Goal: Feedback & Contribution: Contribute content

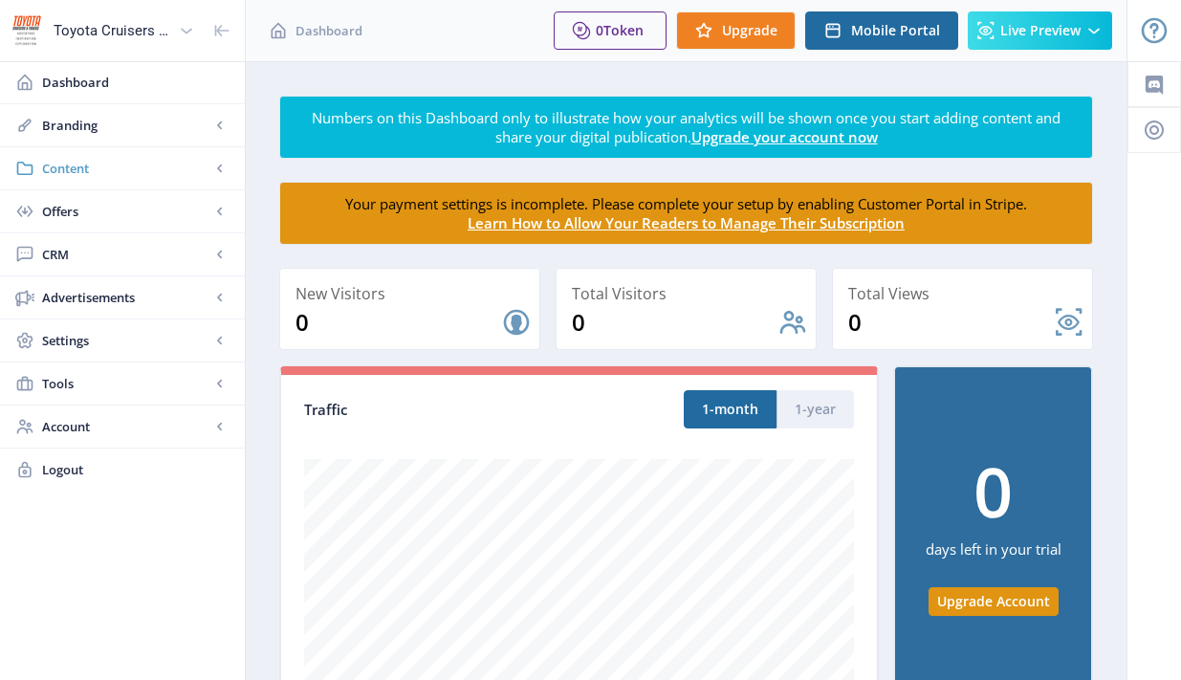
click at [145, 176] on span "Content" at bounding box center [126, 168] width 168 height 19
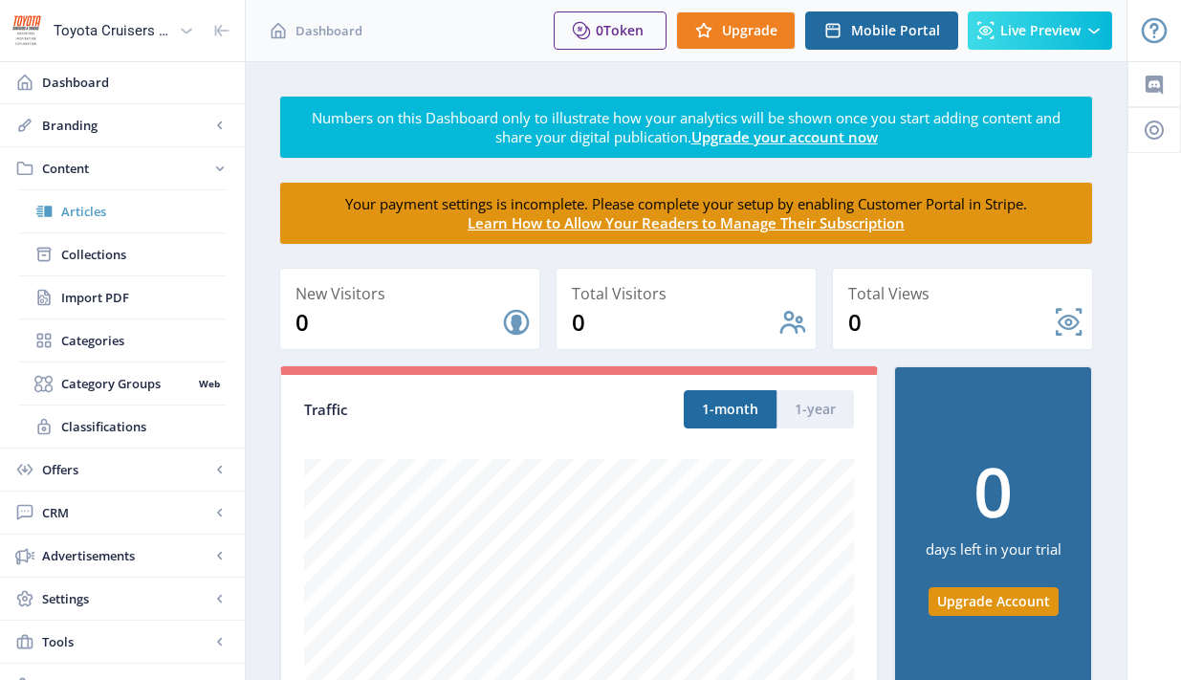
click at [99, 212] on span "Articles" at bounding box center [143, 211] width 164 height 19
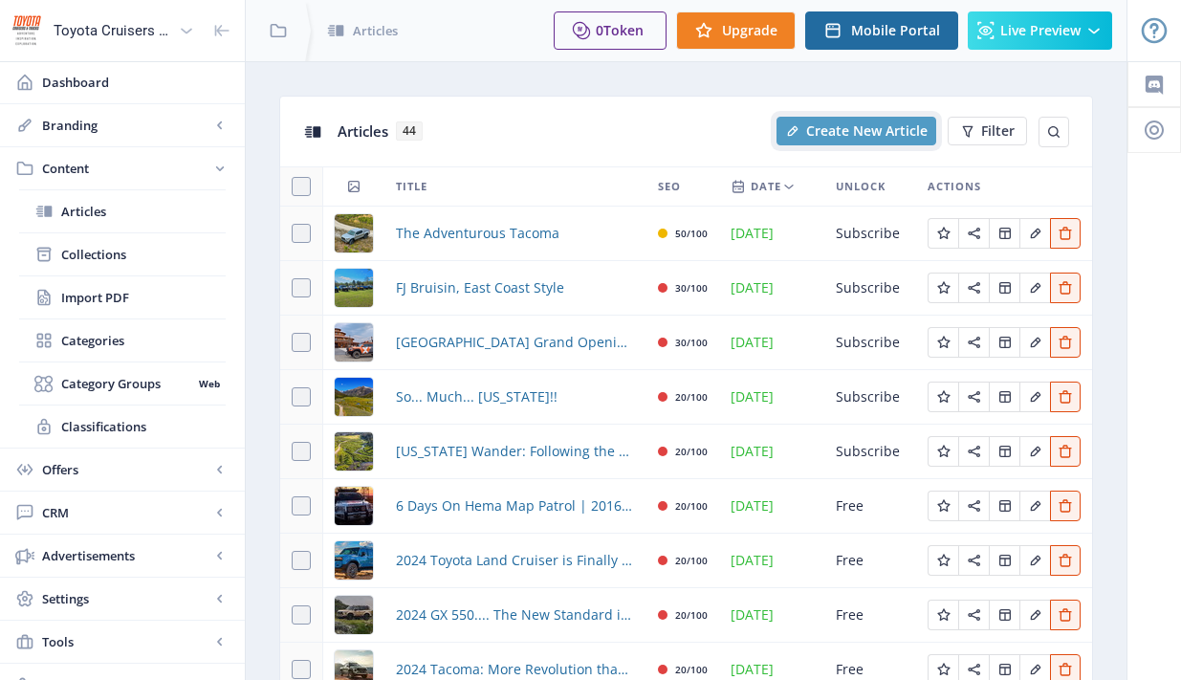
click at [867, 138] on span "Create New Article" at bounding box center [866, 130] width 121 height 15
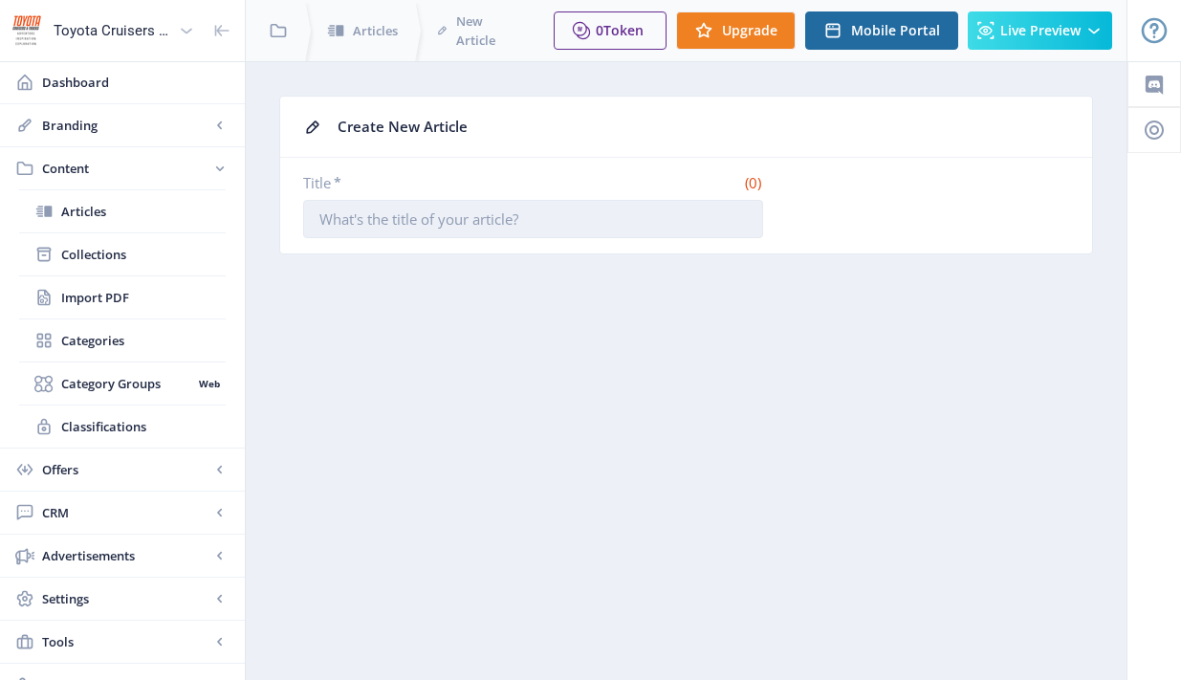
click at [504, 221] on input "Title *" at bounding box center [533, 219] width 460 height 38
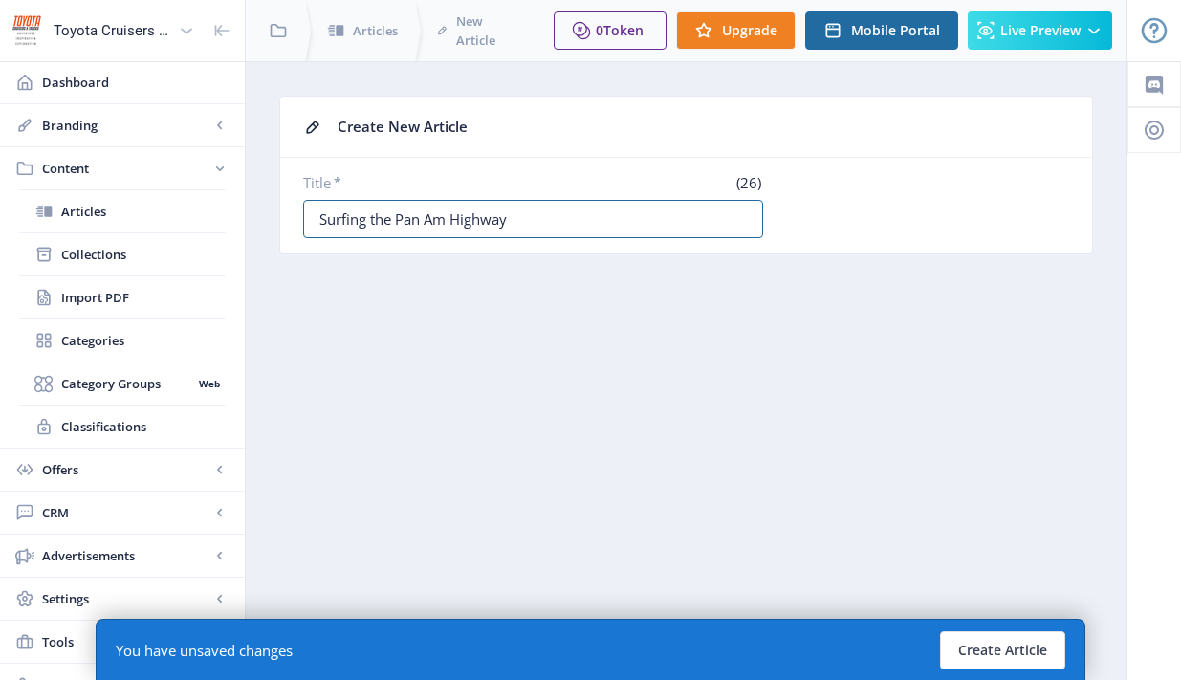
scroll to position [69, 0]
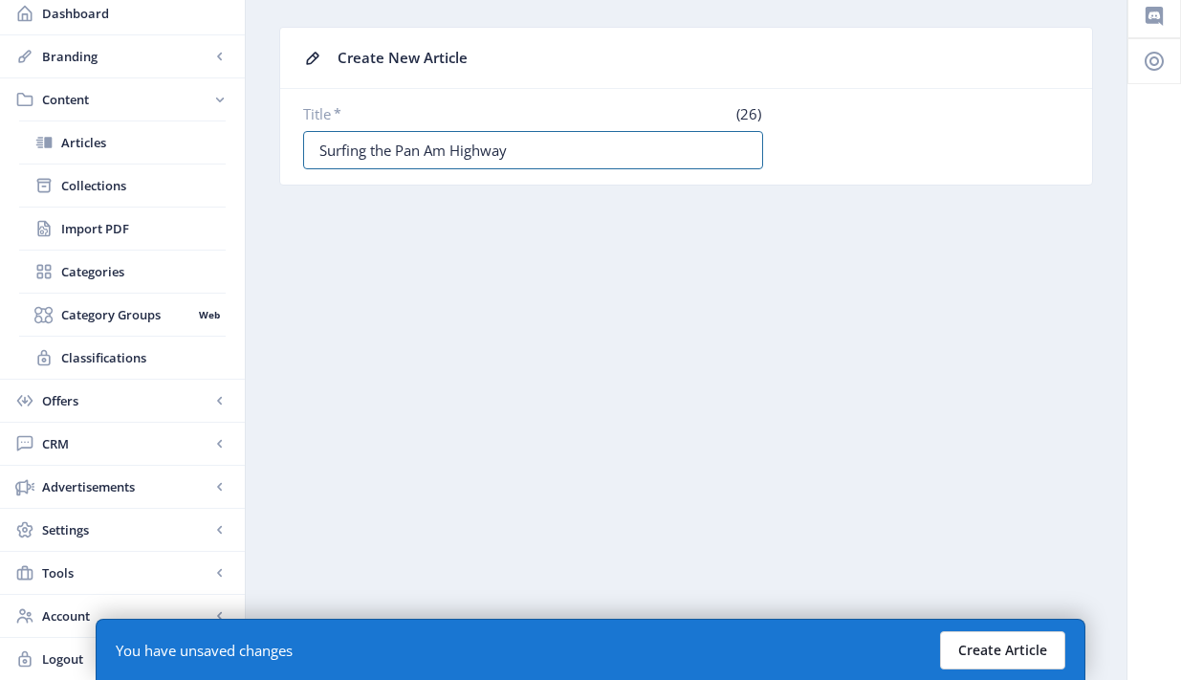
type input "Surfing the Pan Am Highway"
click at [981, 642] on button "Create Article" at bounding box center [1002, 650] width 125 height 38
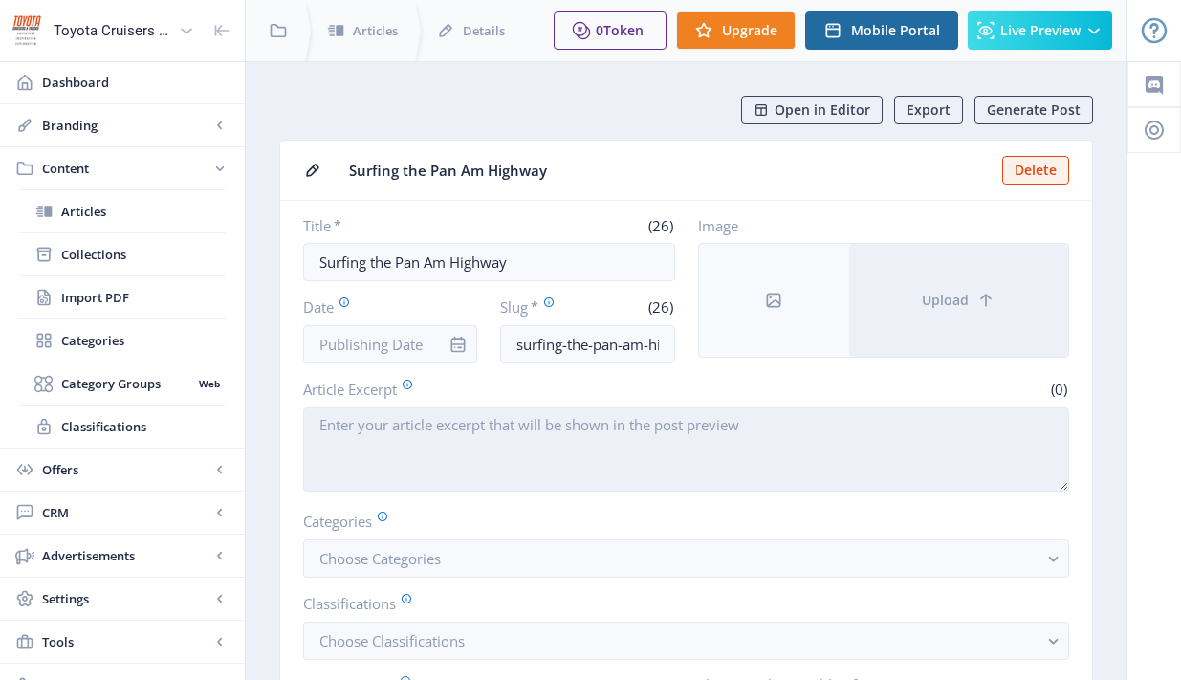
click at [556, 439] on textarea "Article Excerpt" at bounding box center [686, 449] width 766 height 84
paste textarea "Ever wonder what it's like to trade your daily routine for a life of endless wa…"
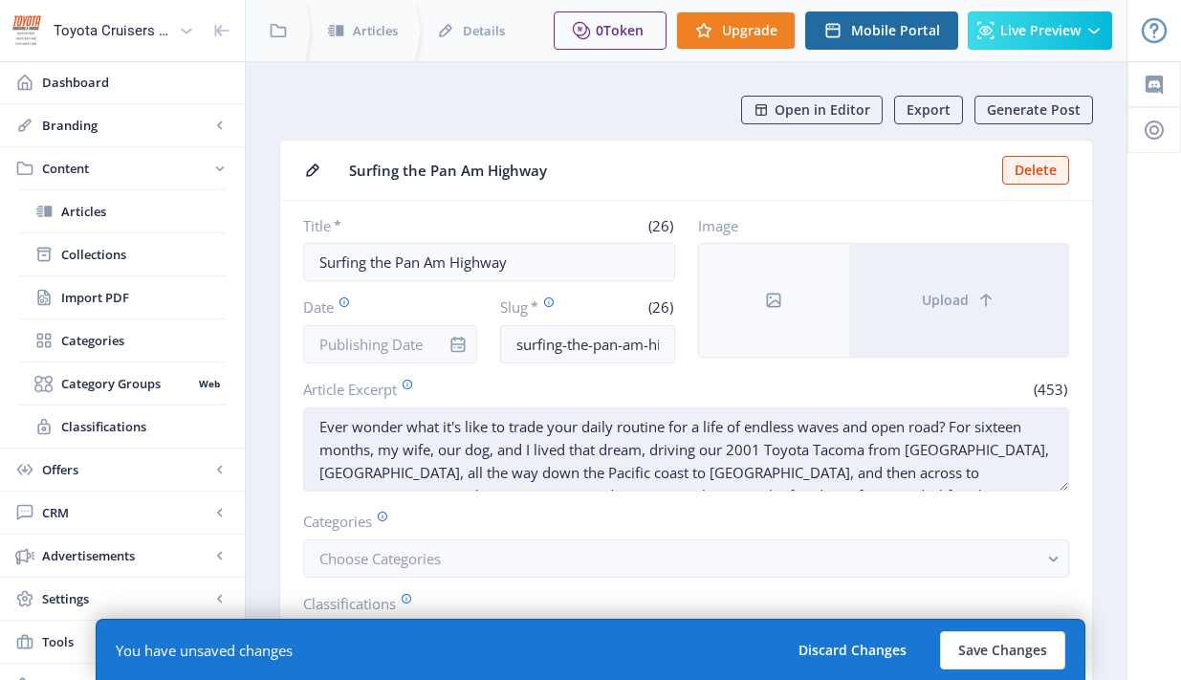
scroll to position [37, 0]
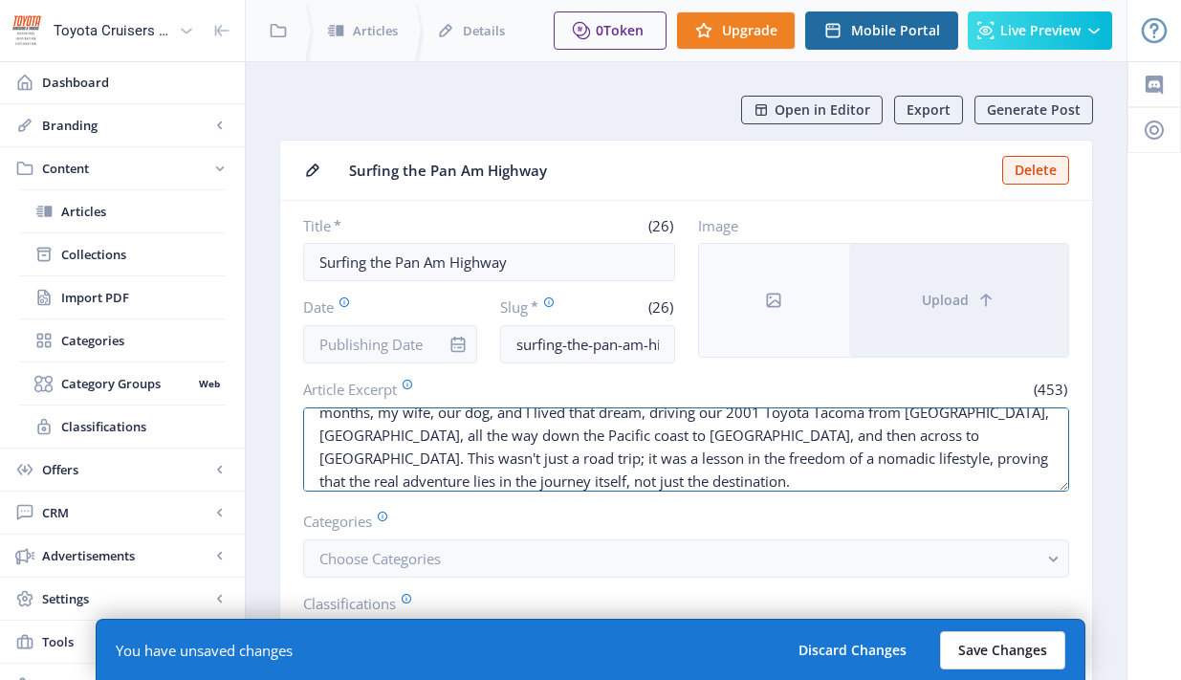
type textarea "Ever wonder what it's like to trade your daily routine for a life of endless wa…"
click at [1027, 644] on button "Save Changes" at bounding box center [1002, 650] width 125 height 38
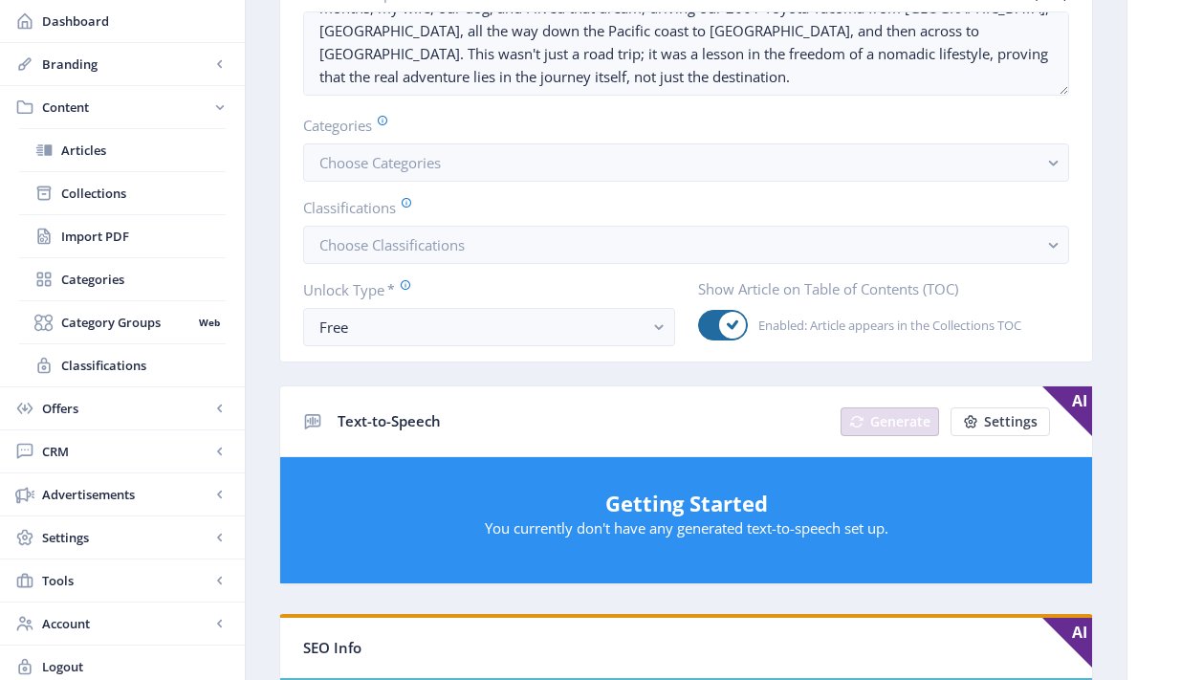
scroll to position [407, 0]
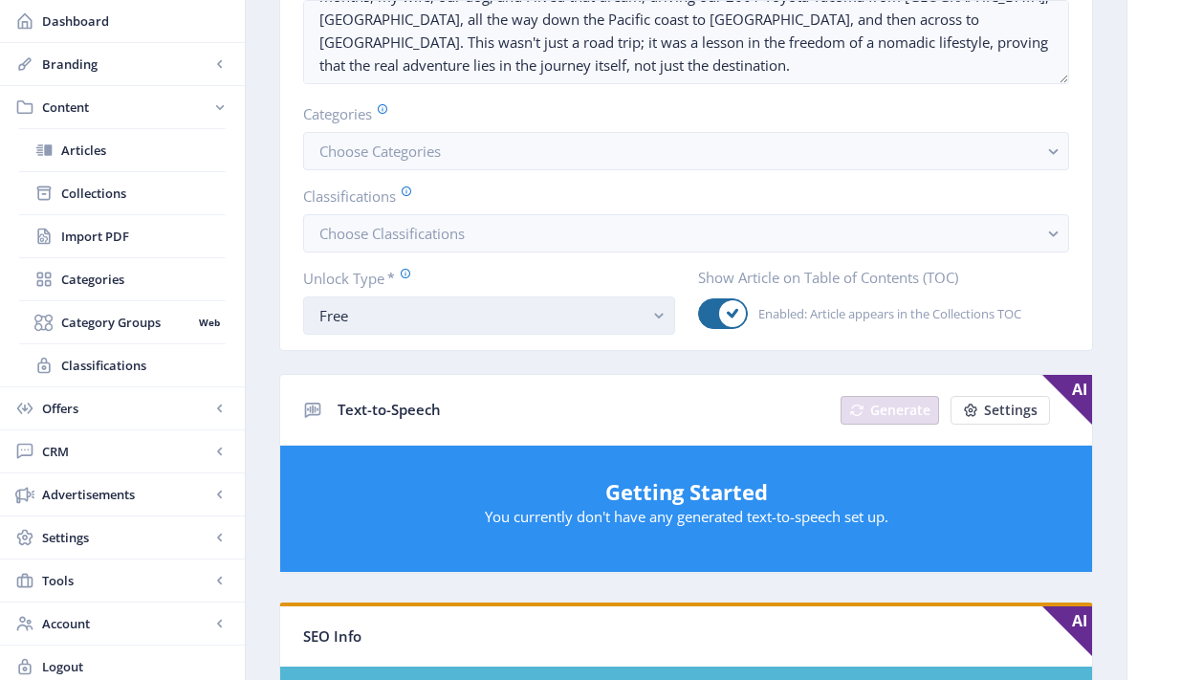
click at [668, 320] on rect "button" at bounding box center [659, 316] width 22 height 22
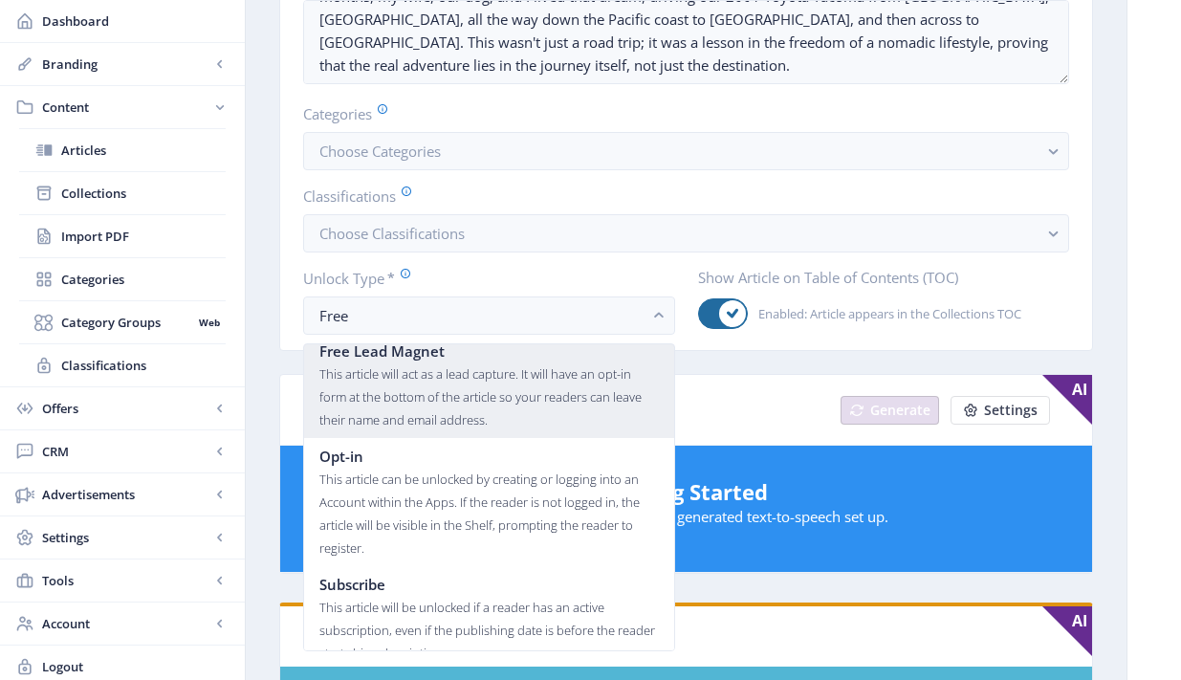
scroll to position [115, 0]
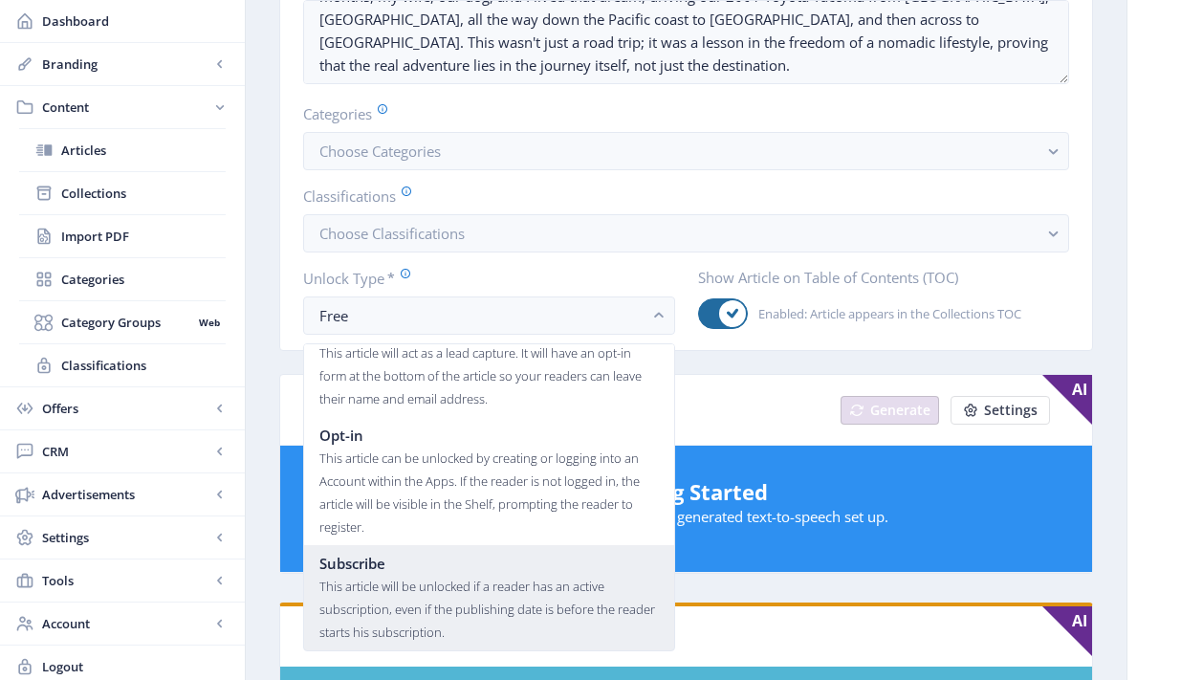
click at [456, 578] on div "This article will be unlocked if a reader has an active subscription, even if t…" at bounding box center [488, 609] width 339 height 69
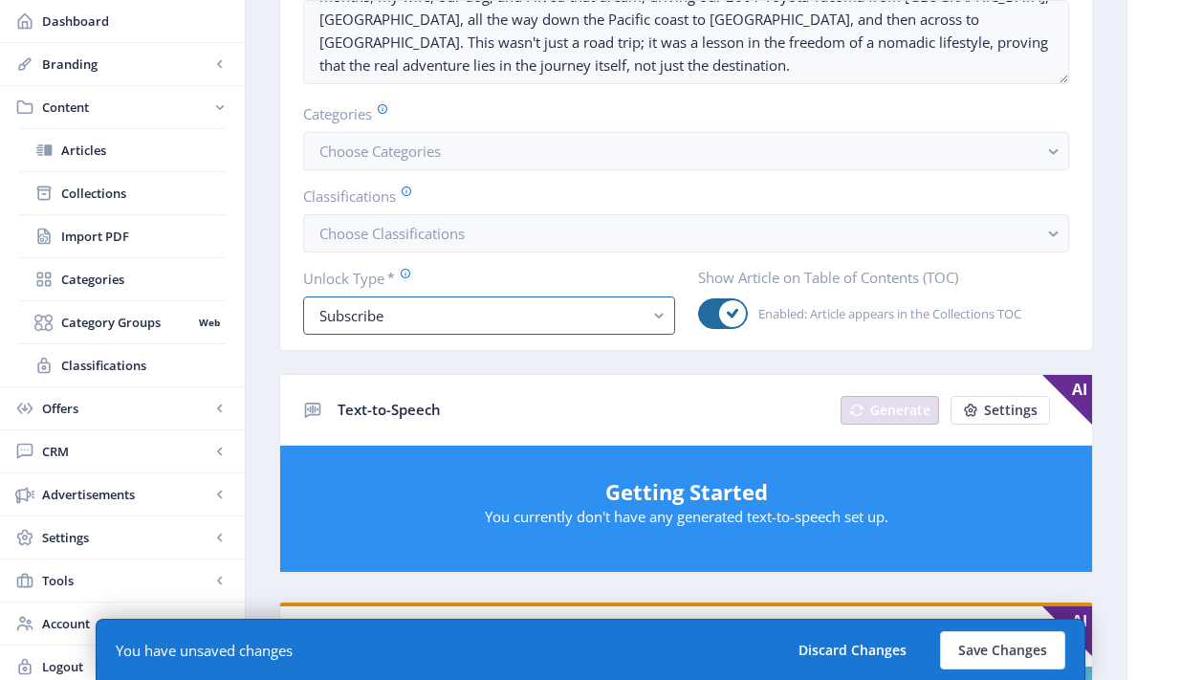
scroll to position [0, 0]
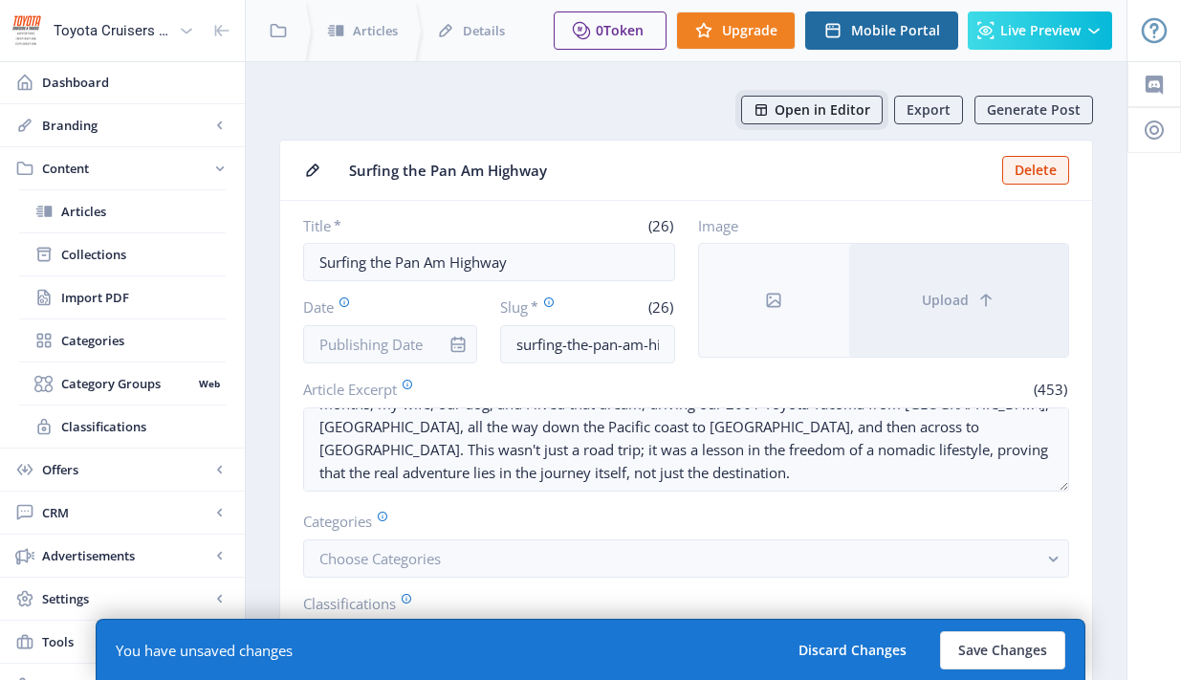
click at [825, 105] on span "Open in Editor" at bounding box center [823, 109] width 96 height 15
